Goal: Task Accomplishment & Management: Complete application form

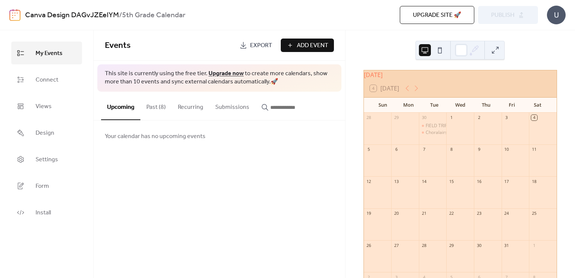
click at [511, 162] on div at bounding box center [516, 164] width 28 height 19
click at [159, 107] on button "Past (8)" at bounding box center [155, 106] width 31 height 28
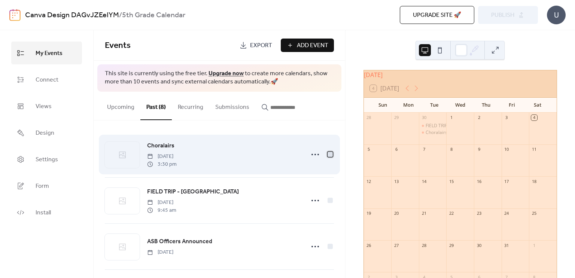
click at [328, 155] on div at bounding box center [330, 154] width 5 height 5
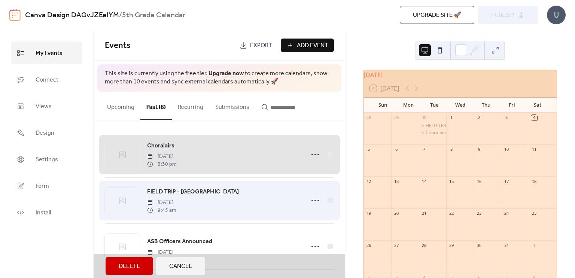
click at [328, 203] on div "FIELD TRIP - [GEOGRAPHIC_DATA] [DATE] 9:45 am" at bounding box center [219, 200] width 229 height 46
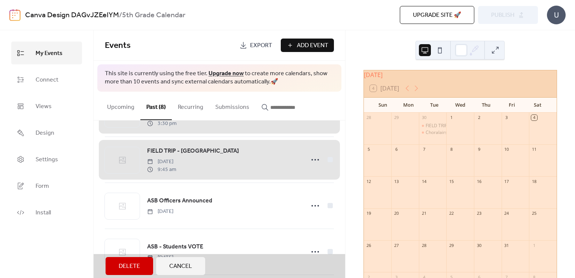
scroll to position [49, 0]
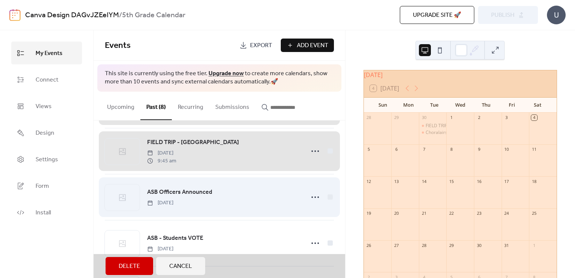
click at [330, 195] on div "ASB Officers Announced [DATE]" at bounding box center [219, 197] width 229 height 46
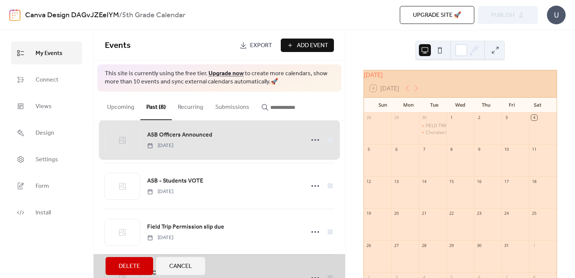
scroll to position [110, 0]
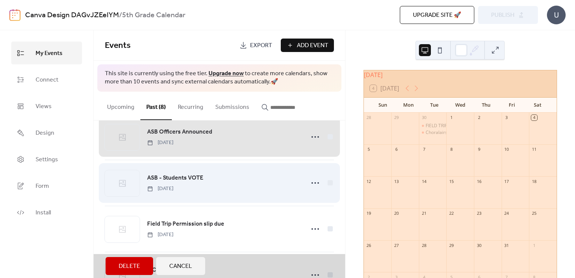
click at [328, 185] on div "ASB - Students VOTE [DATE]" at bounding box center [219, 183] width 229 height 46
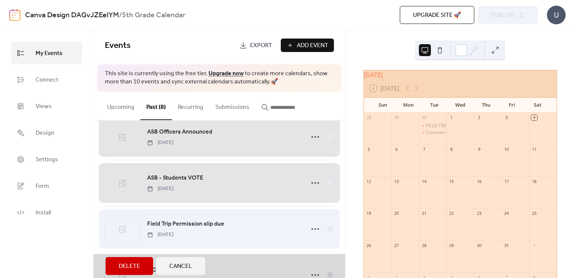
click at [328, 229] on div "Field Trip Permission slip due [DATE]" at bounding box center [219, 229] width 229 height 46
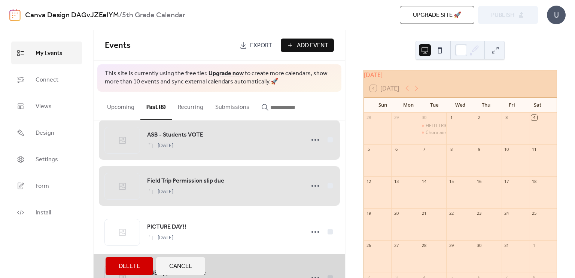
scroll to position [155, 0]
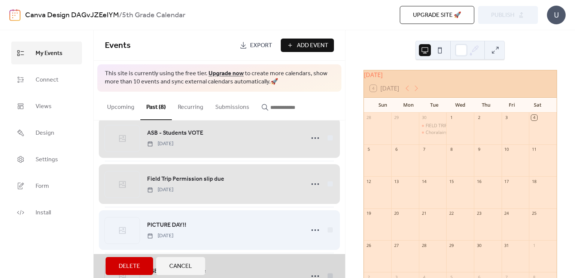
click at [329, 232] on div "PICTURE DAY!! [DATE]" at bounding box center [219, 230] width 229 height 46
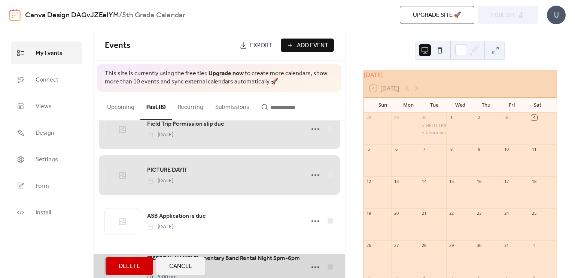
scroll to position [211, 0]
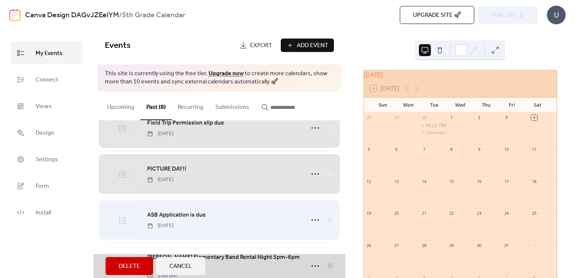
click at [326, 222] on div "ASB Application is due [DATE]" at bounding box center [219, 220] width 229 height 46
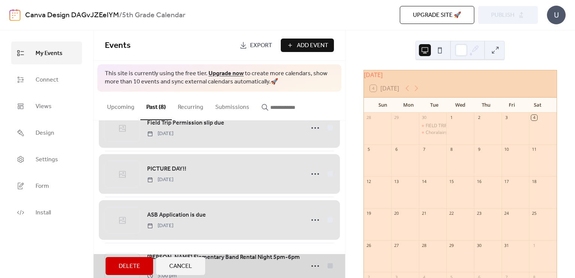
scroll to position [233, 0]
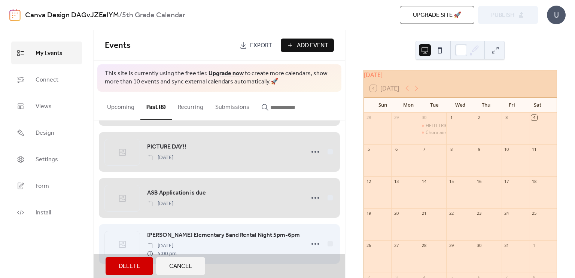
click at [328, 244] on div "[PERSON_NAME] Elementary Band Rental Night 5pm-6pm [DATE] 5:00 pm" at bounding box center [219, 244] width 229 height 46
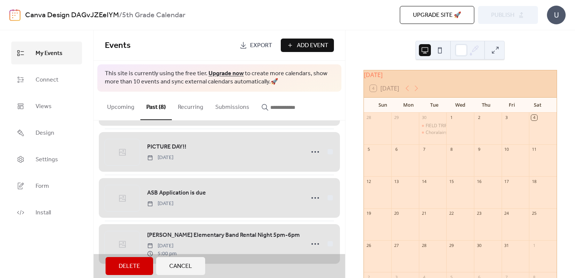
click at [121, 266] on span "Delete" at bounding box center [129, 266] width 21 height 9
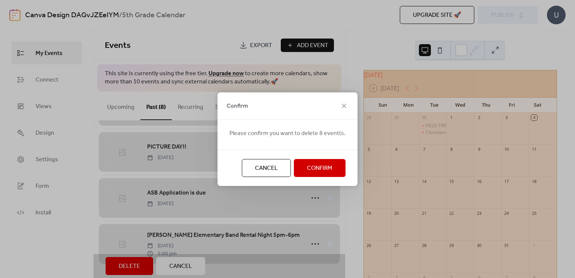
click at [322, 171] on span "Confirm" at bounding box center [319, 168] width 25 height 9
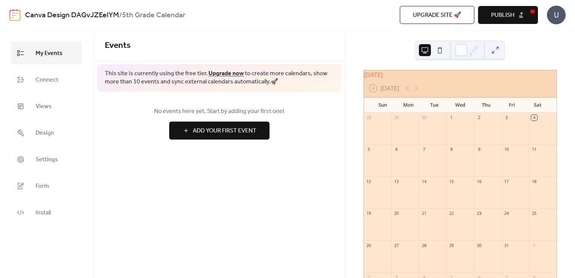
click at [247, 130] on span "Add Your First Event" at bounding box center [225, 131] width 64 height 9
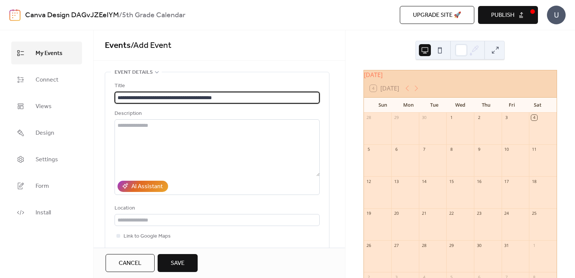
drag, startPoint x: 180, startPoint y: 97, endPoint x: 112, endPoint y: 100, distance: 68.2
click at [112, 100] on div "**********" at bounding box center [217, 174] width 224 height 205
click at [173, 97] on input "**********" at bounding box center [217, 98] width 205 height 12
type input "**********"
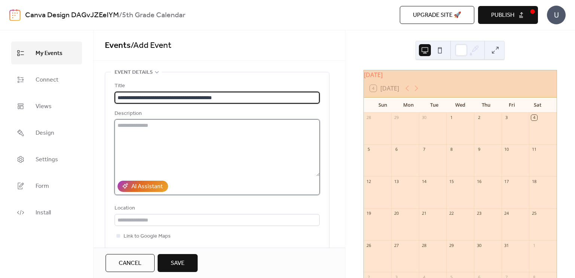
click at [150, 133] on textarea at bounding box center [217, 147] width 205 height 57
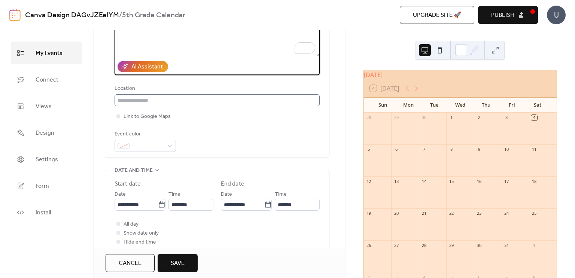
scroll to position [123, 0]
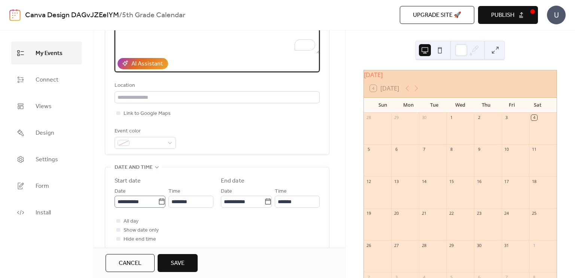
click at [159, 203] on icon at bounding box center [161, 201] width 7 height 7
click at [158, 203] on input "**********" at bounding box center [136, 202] width 43 height 12
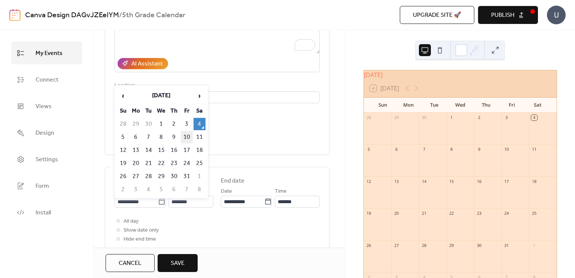
click at [189, 133] on td "10" at bounding box center [187, 137] width 12 height 12
type input "**********"
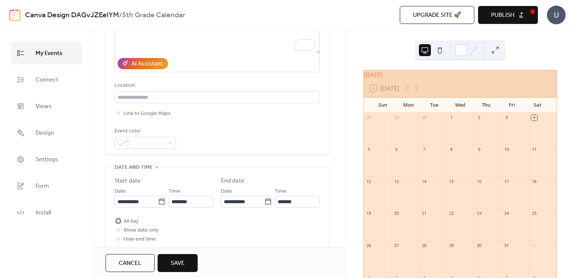
click at [121, 222] on div at bounding box center [118, 220] width 7 height 7
click at [186, 263] on button "Save" at bounding box center [178, 263] width 40 height 18
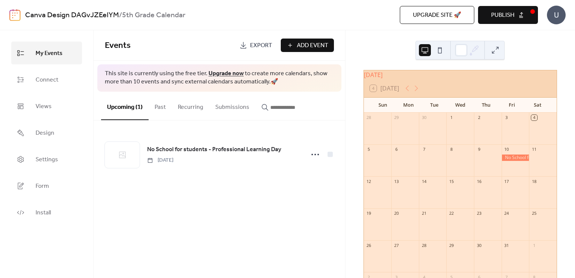
click at [308, 48] on span "Add Event" at bounding box center [312, 45] width 31 height 9
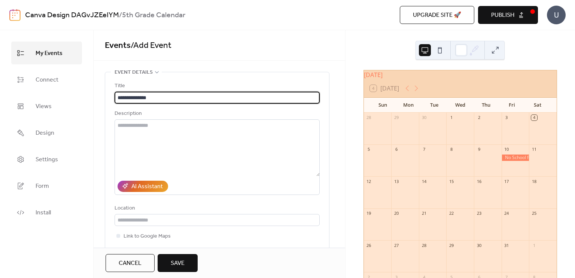
type input "**********"
click at [431, 200] on div at bounding box center [433, 196] width 28 height 19
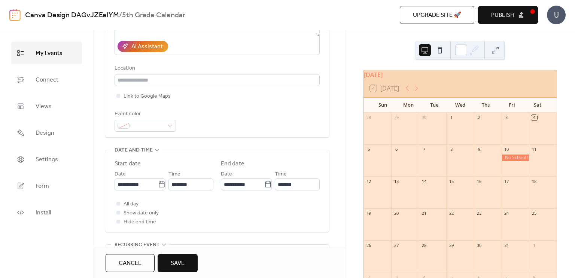
scroll to position [141, 0]
click at [159, 183] on icon at bounding box center [162, 183] width 6 height 6
click at [156, 183] on input "**********" at bounding box center [136, 184] width 43 height 12
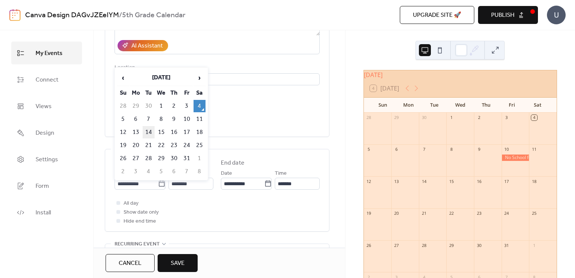
click at [150, 130] on td "14" at bounding box center [149, 132] width 12 height 12
type input "**********"
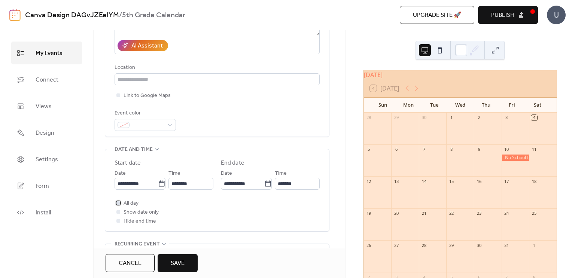
click at [119, 203] on div at bounding box center [118, 203] width 4 height 4
click at [186, 261] on button "Save" at bounding box center [178, 263] width 40 height 18
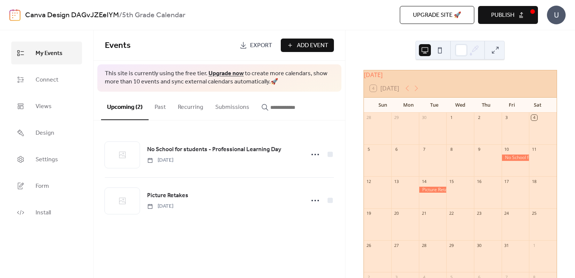
click at [496, 17] on span "Publish" at bounding box center [502, 15] width 23 height 9
